Goal: Information Seeking & Learning: Learn about a topic

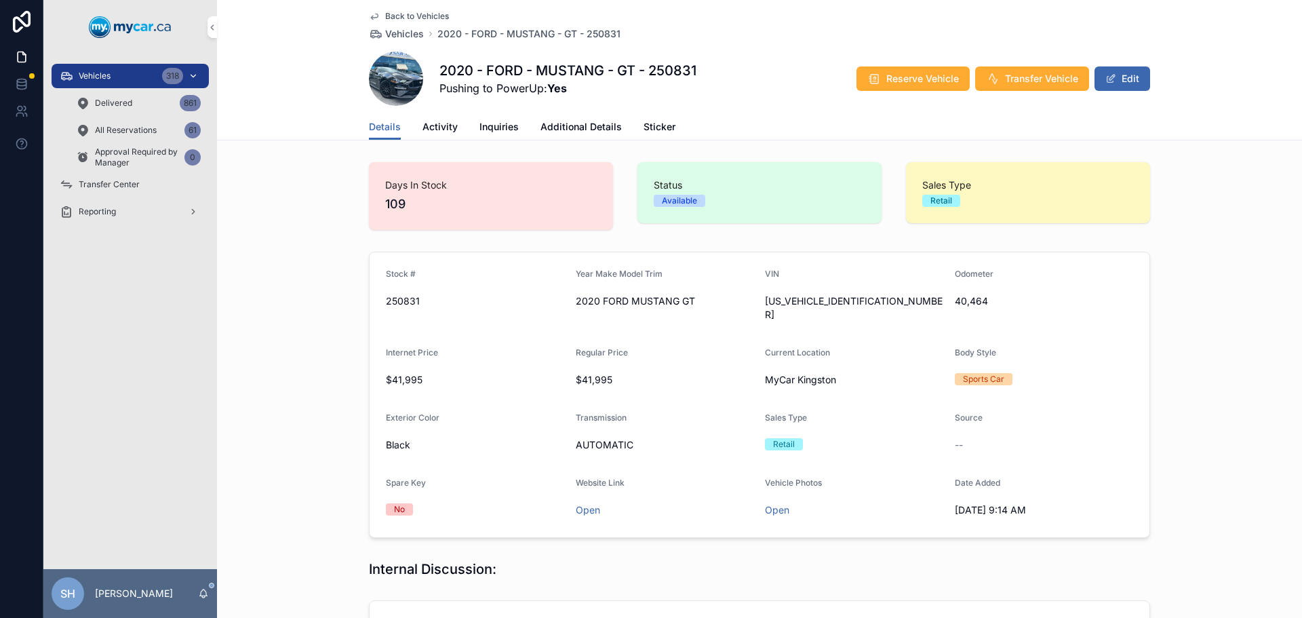
click at [106, 79] on span "Vehicles" at bounding box center [95, 76] width 32 height 11
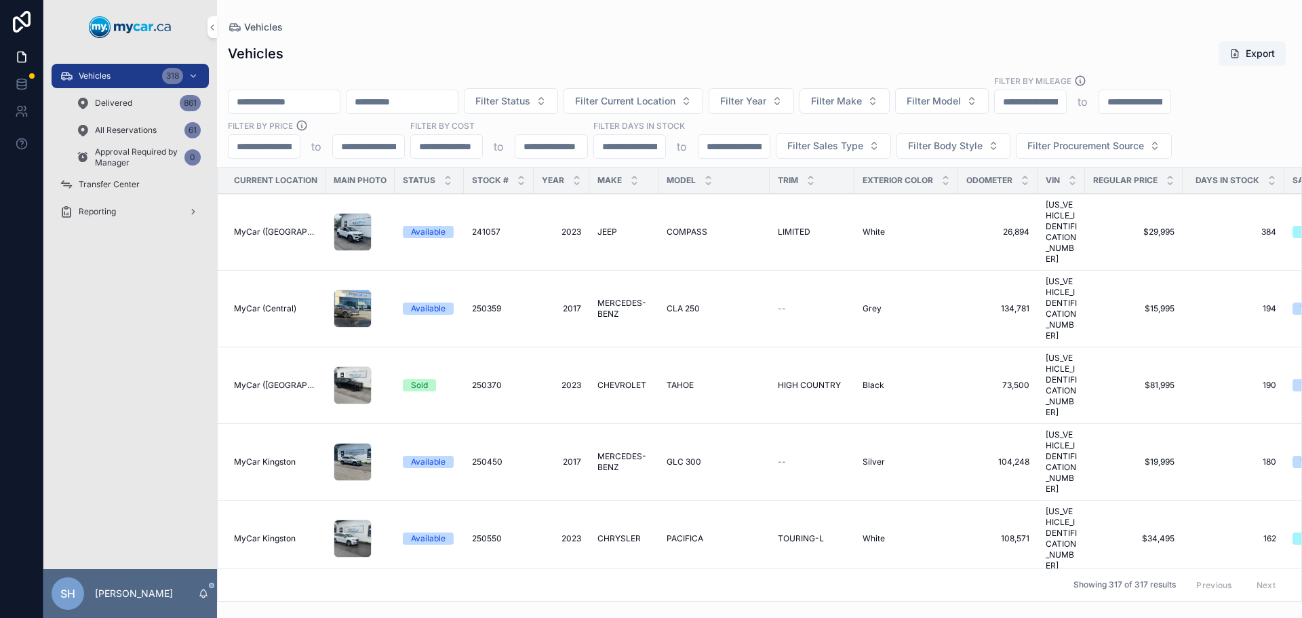
click at [278, 92] on input "scrollable content" at bounding box center [284, 101] width 111 height 19
type input "******"
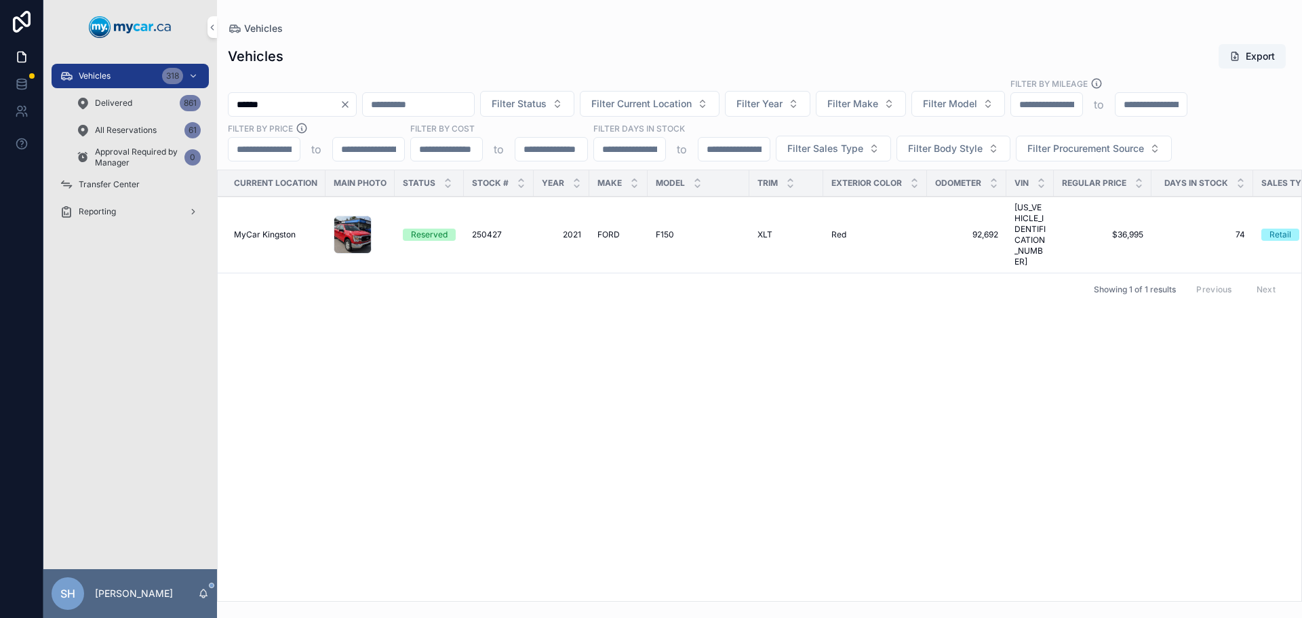
click at [576, 229] on span "2021" at bounding box center [561, 234] width 39 height 11
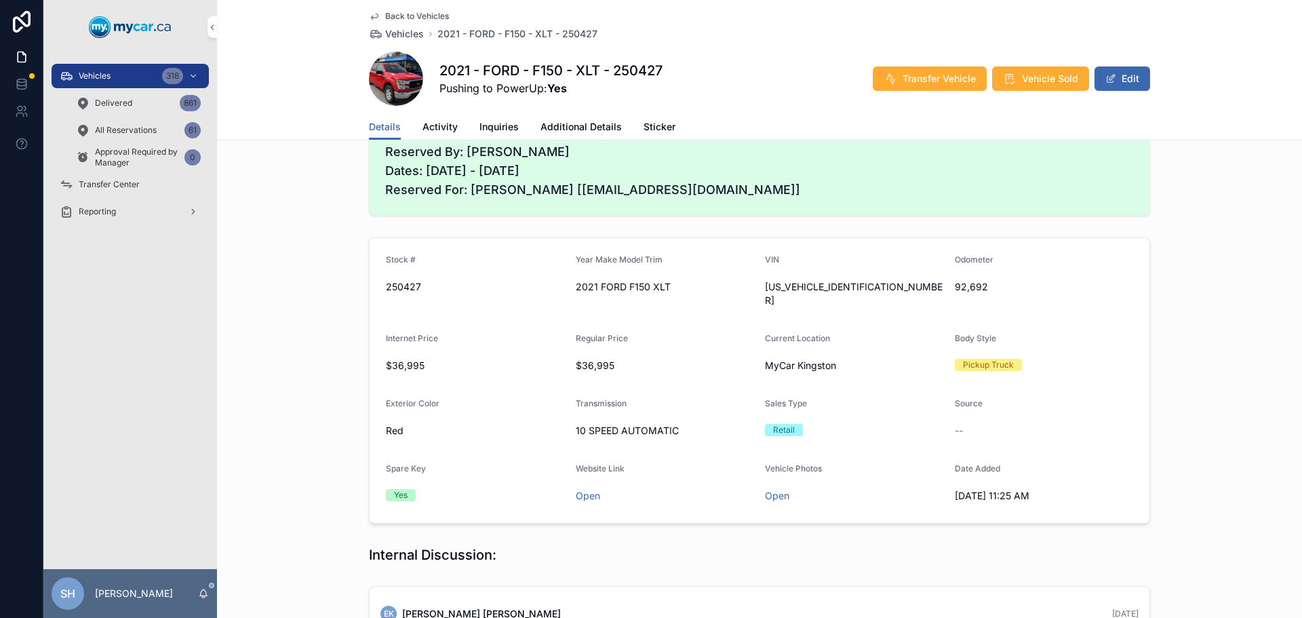
scroll to position [203, 0]
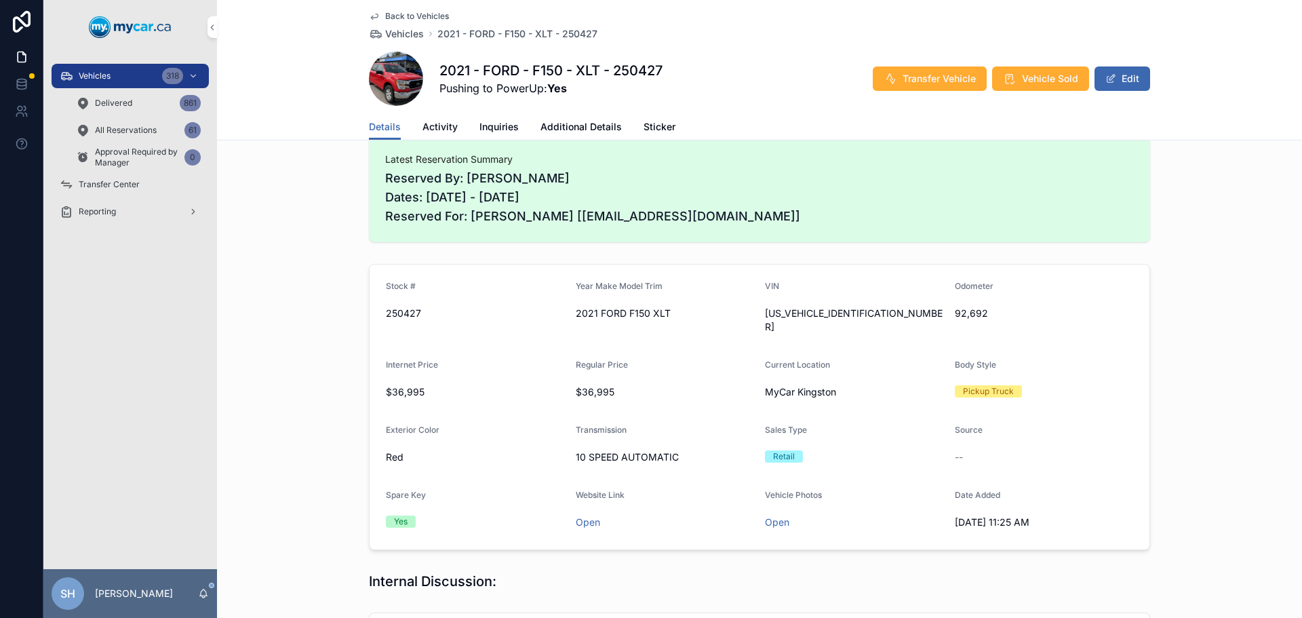
click at [558, 121] on span "Additional Details" at bounding box center [580, 127] width 81 height 14
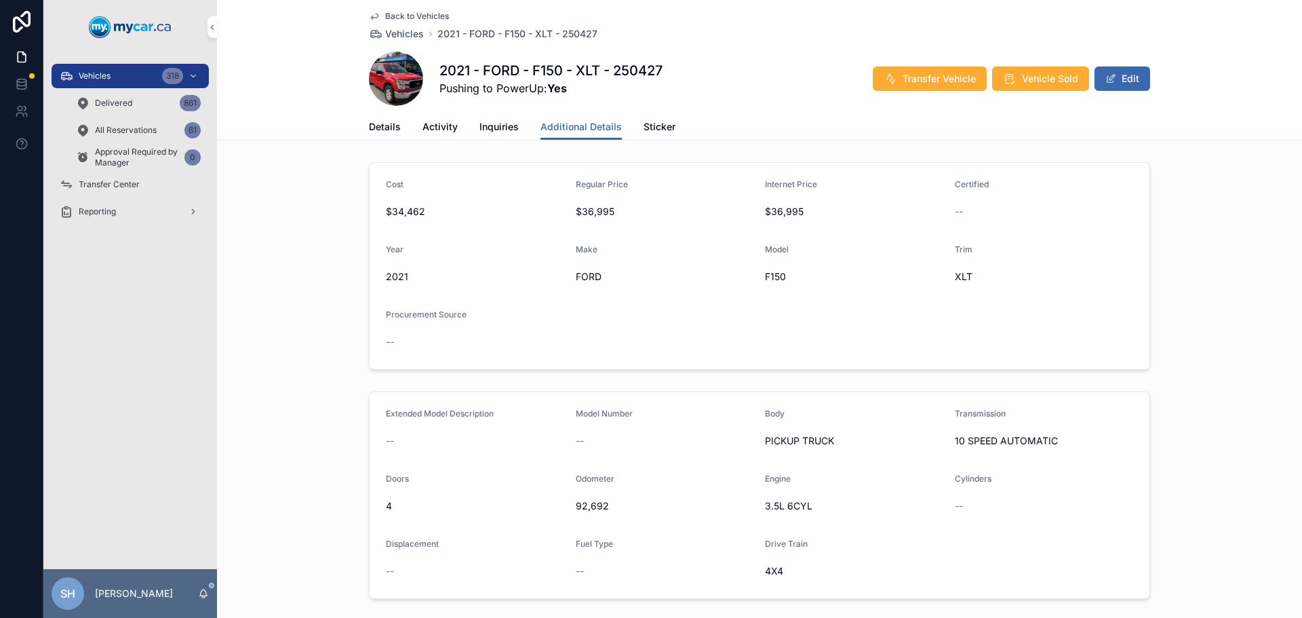
click at [380, 121] on span "Details" at bounding box center [385, 127] width 32 height 14
